Goal: Find specific page/section: Find specific page/section

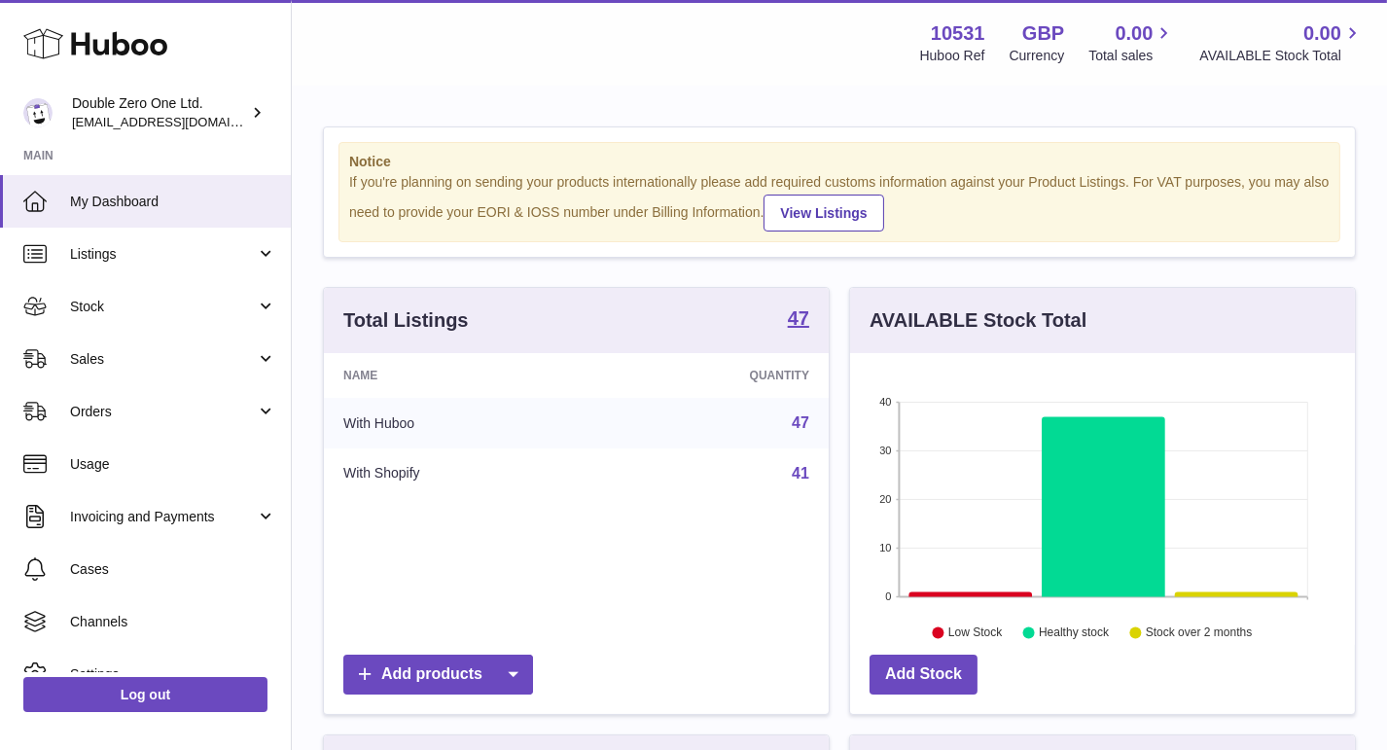
scroll to position [303, 505]
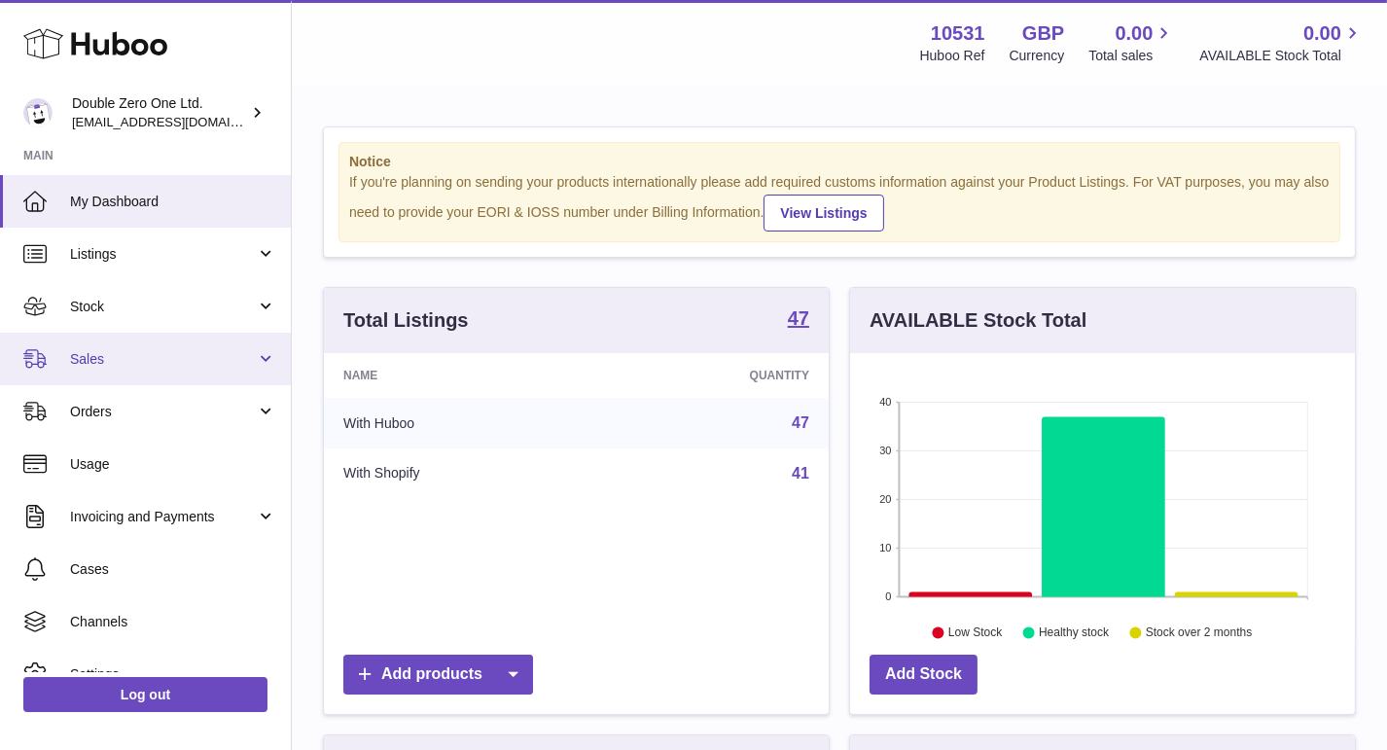
click at [100, 352] on span "Sales" at bounding box center [163, 359] width 186 height 18
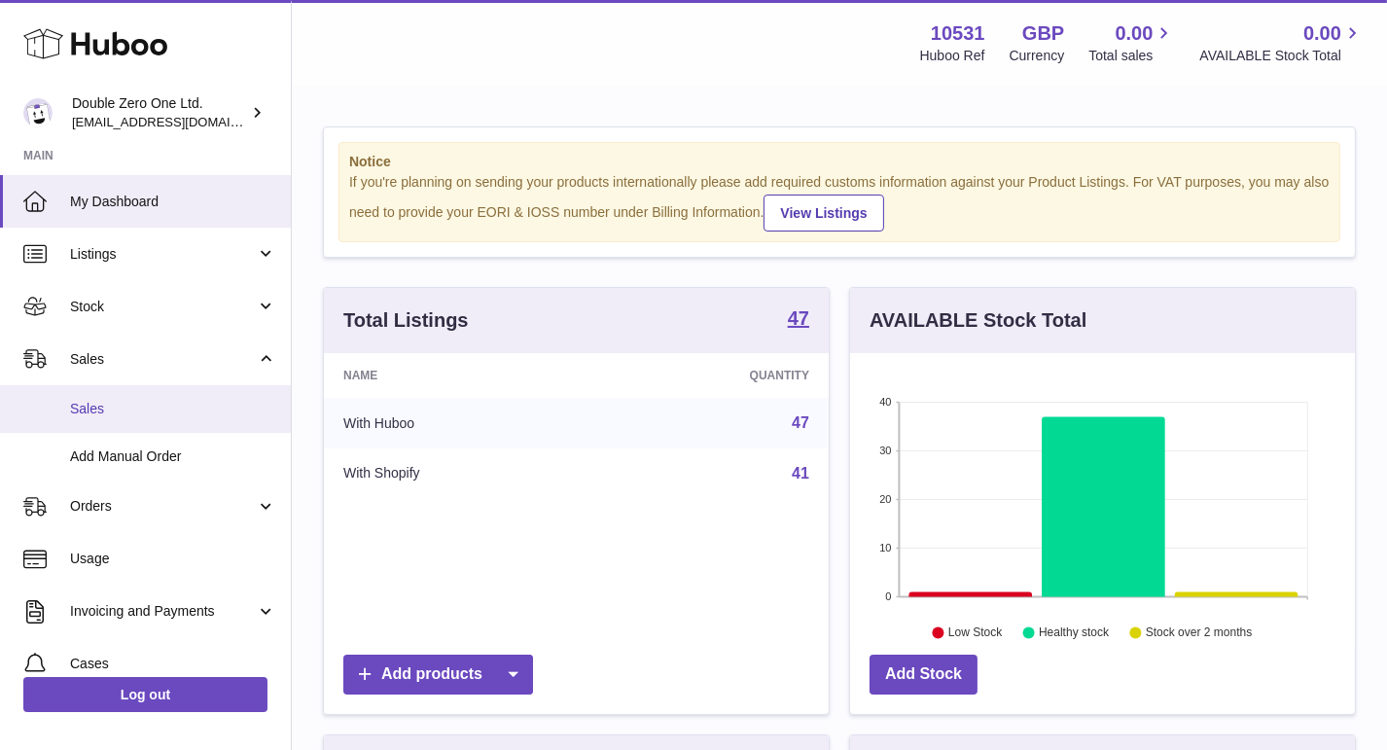
click at [94, 408] on span "Sales" at bounding box center [173, 409] width 206 height 18
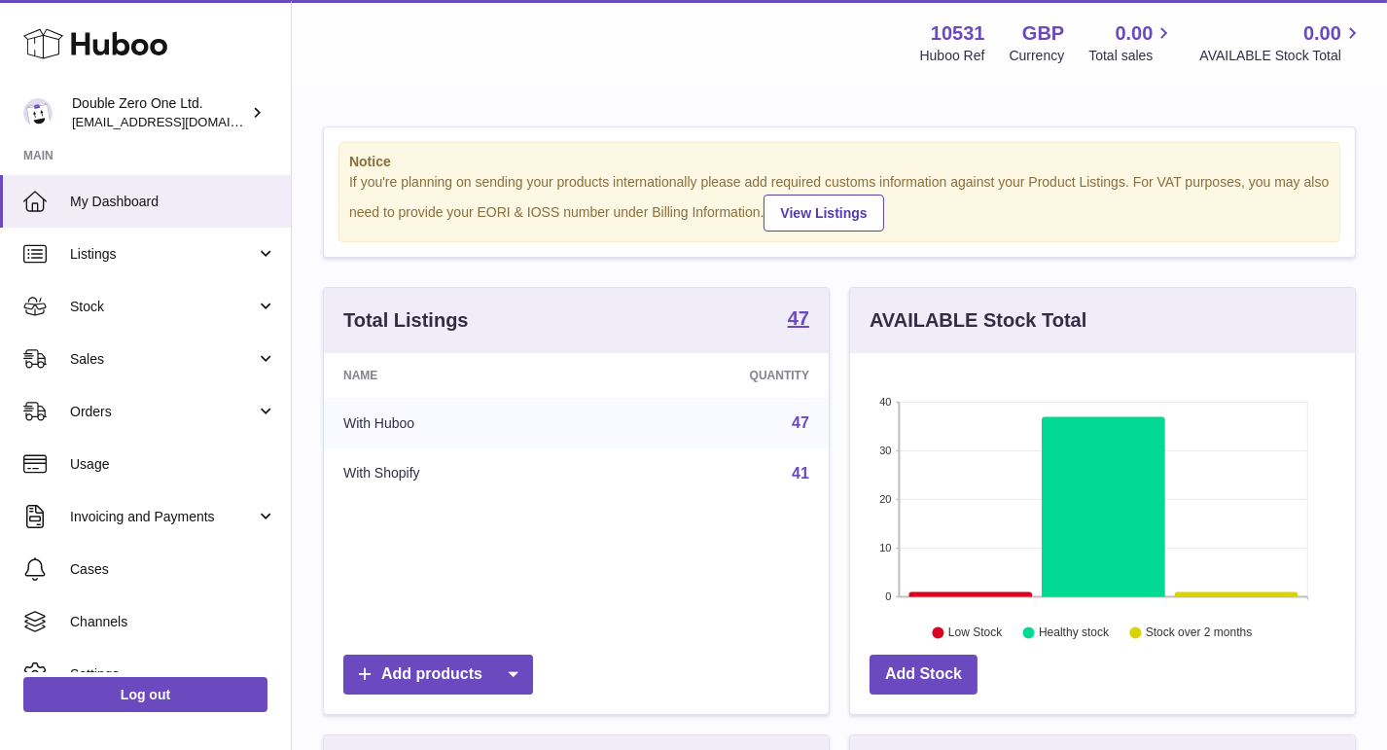
scroll to position [303, 505]
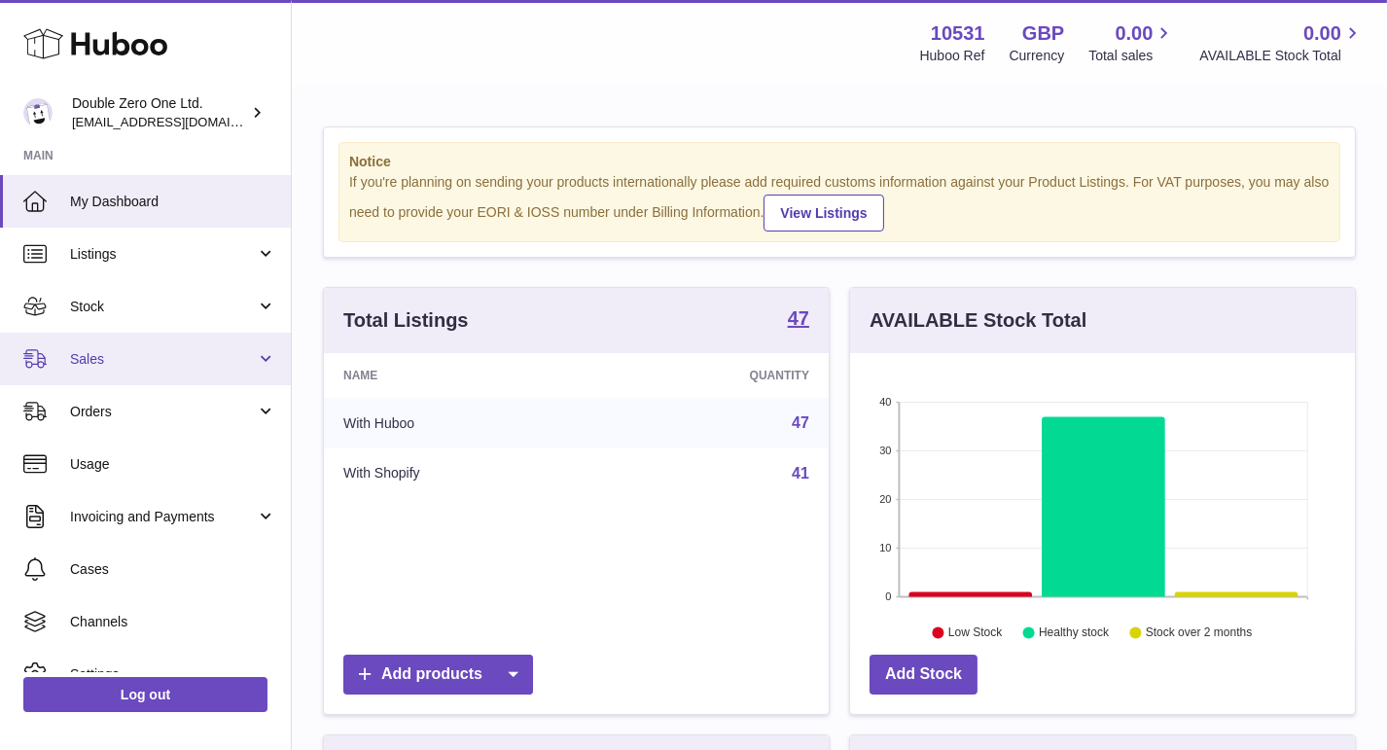
click at [170, 351] on span "Sales" at bounding box center [163, 359] width 186 height 18
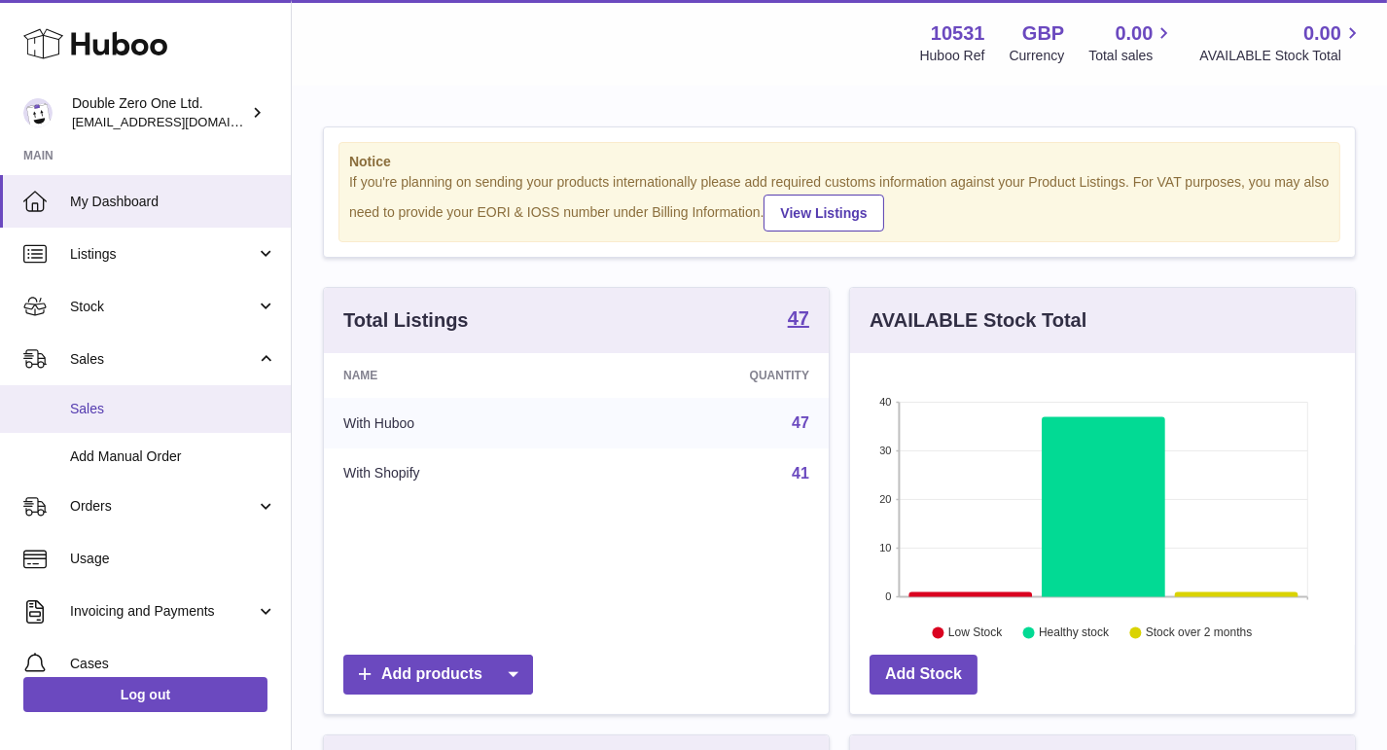
click at [157, 412] on span "Sales" at bounding box center [173, 409] width 206 height 18
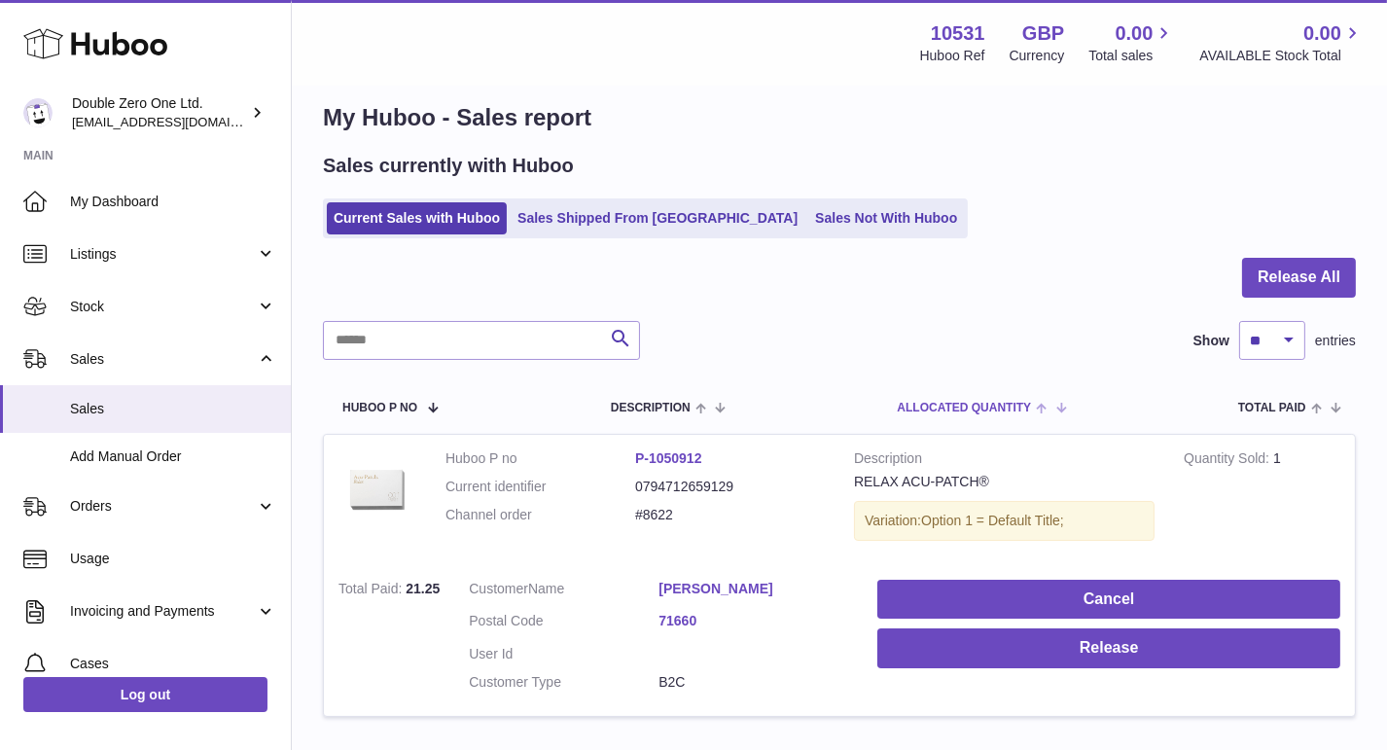
scroll to position [166, 0]
